Goal: Information Seeking & Learning: Learn about a topic

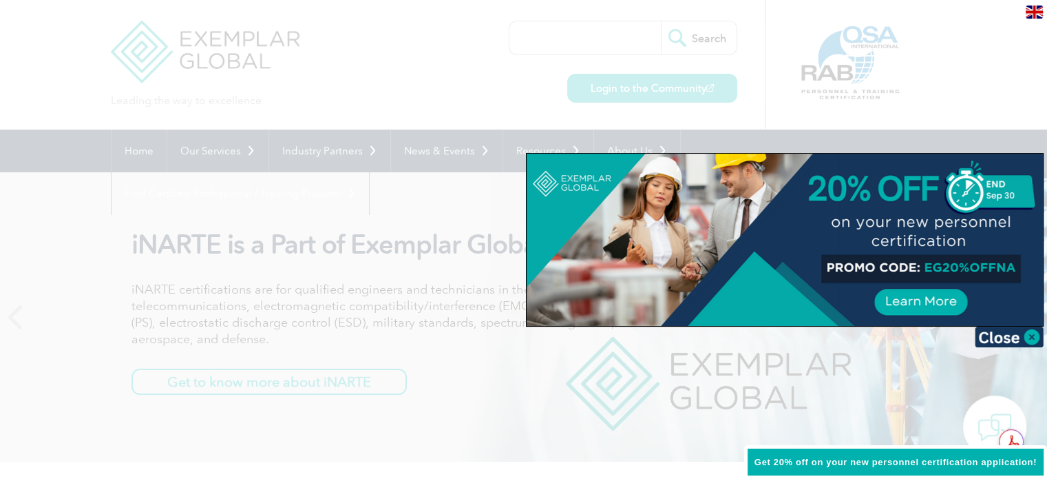
click at [1038, 335] on img at bounding box center [1009, 336] width 69 height 21
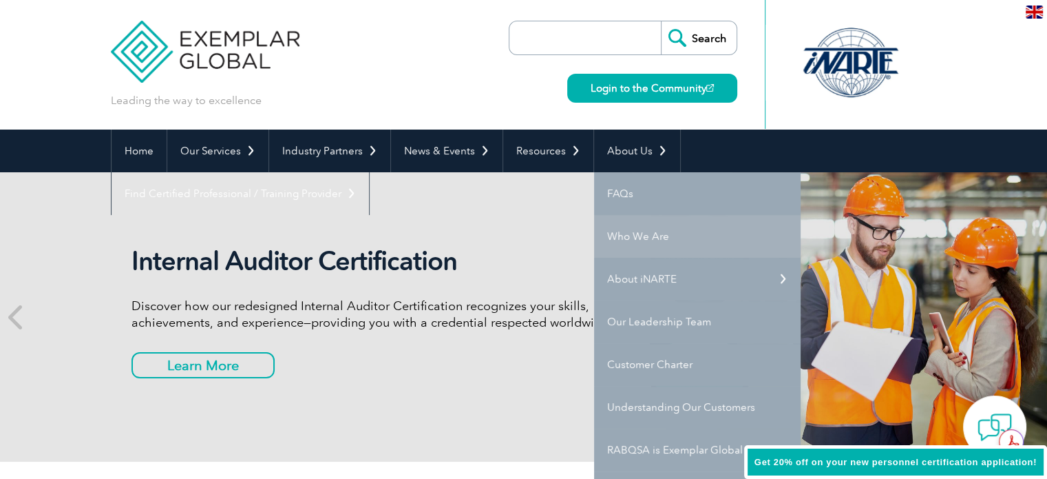
click at [635, 236] on link "Who We Are" at bounding box center [697, 236] width 207 height 43
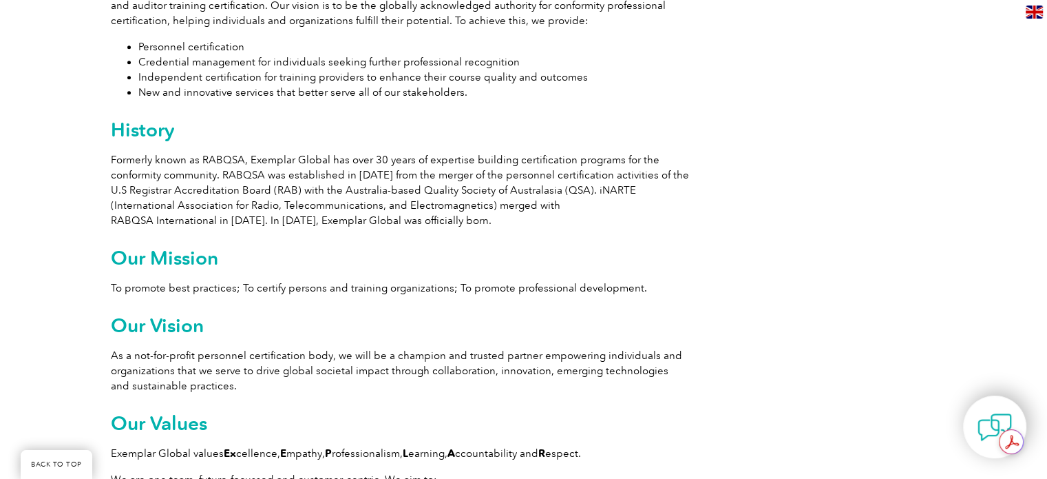
scroll to position [826, 0]
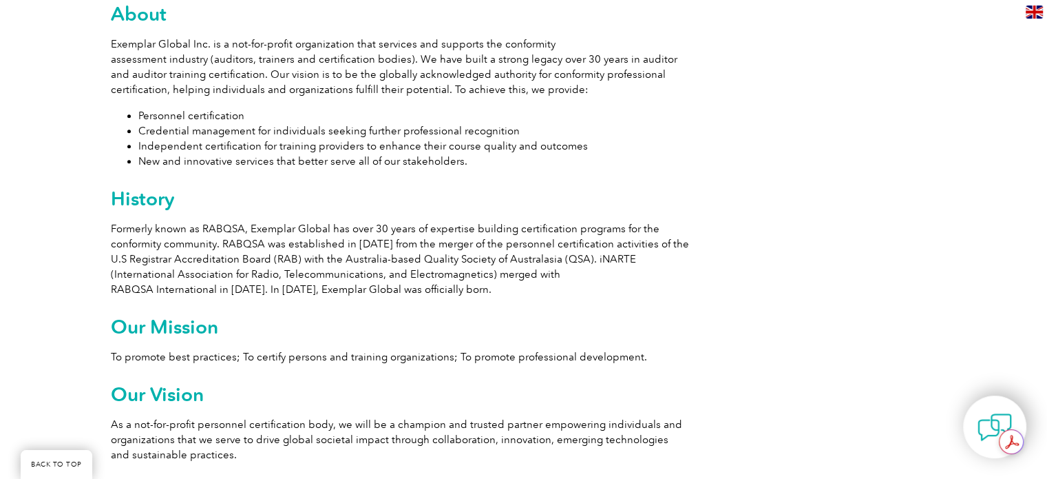
click at [245, 116] on li "Personnel certification" at bounding box center [413, 115] width 551 height 15
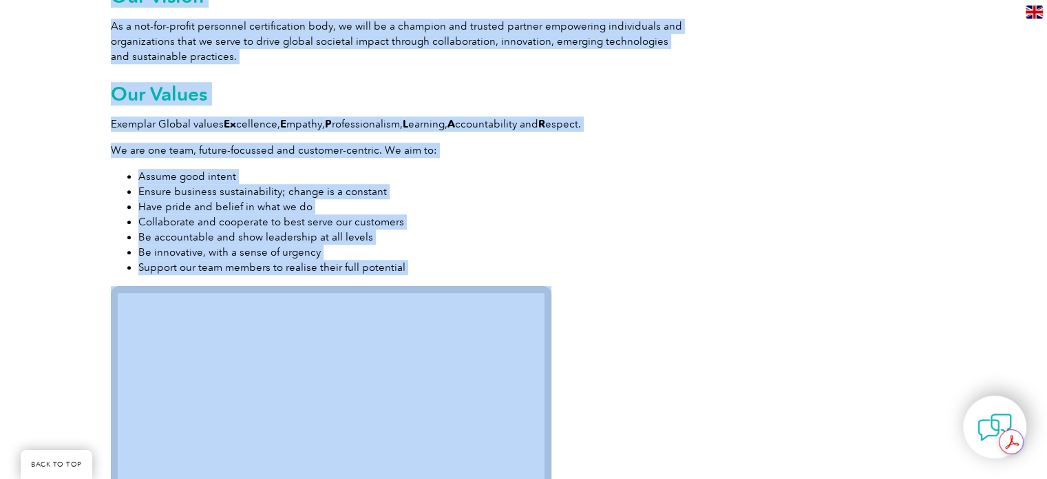
scroll to position [1304, 0]
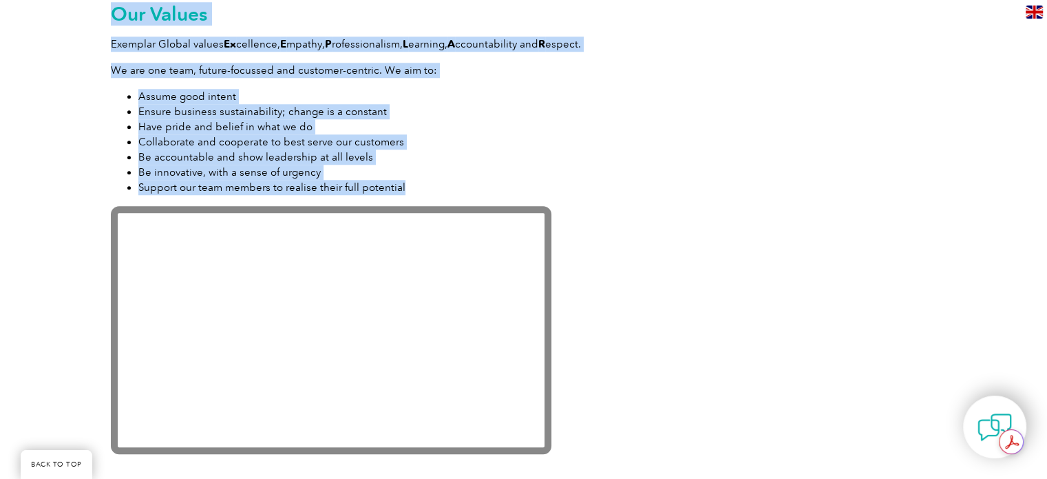
drag, startPoint x: 110, startPoint y: 164, endPoint x: 523, endPoint y: 187, distance: 413.1
click at [523, 187] on div "Exemplar Global is proudly part of the ASQ family. Leading the way to excellenc…" at bounding box center [400, 108] width 578 height 2132
copy div "Exemplar Global Inc. is a not-for-profit organization that services and support…"
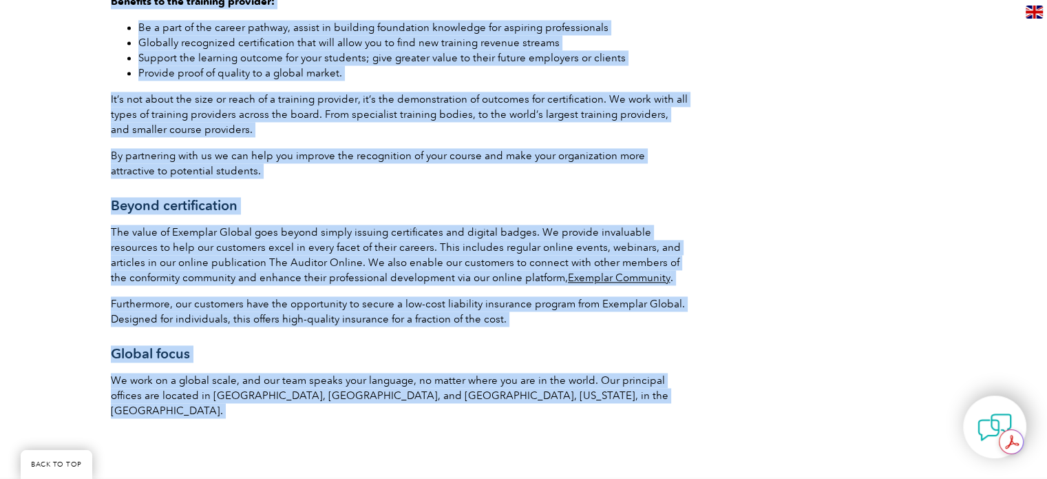
scroll to position [2160, 0]
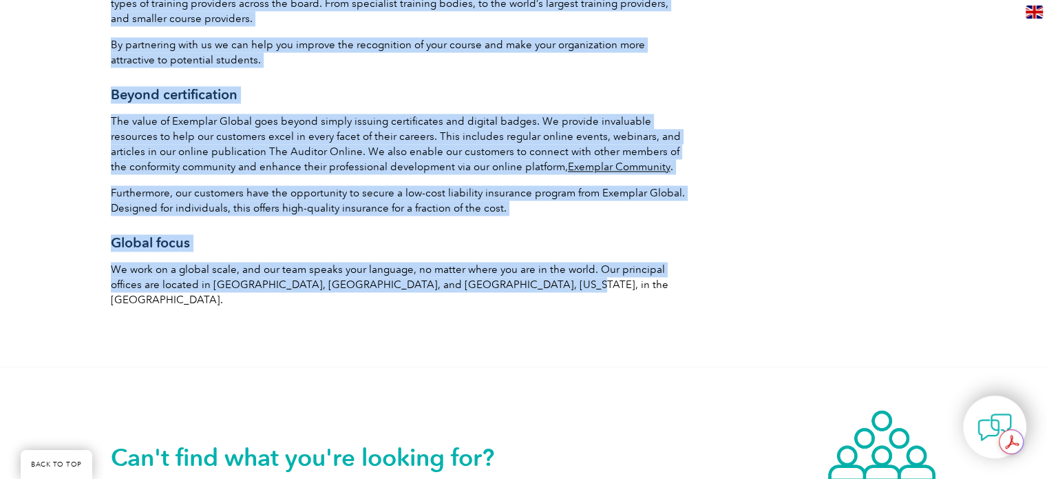
drag, startPoint x: 111, startPoint y: 140, endPoint x: 603, endPoint y: 275, distance: 510.6
copy div "Loremipsu dolorsitametc Adi’el seddoe temp in utl etdol mag ali, eni adm veni q…"
